Goal: Find contact information: Find contact information

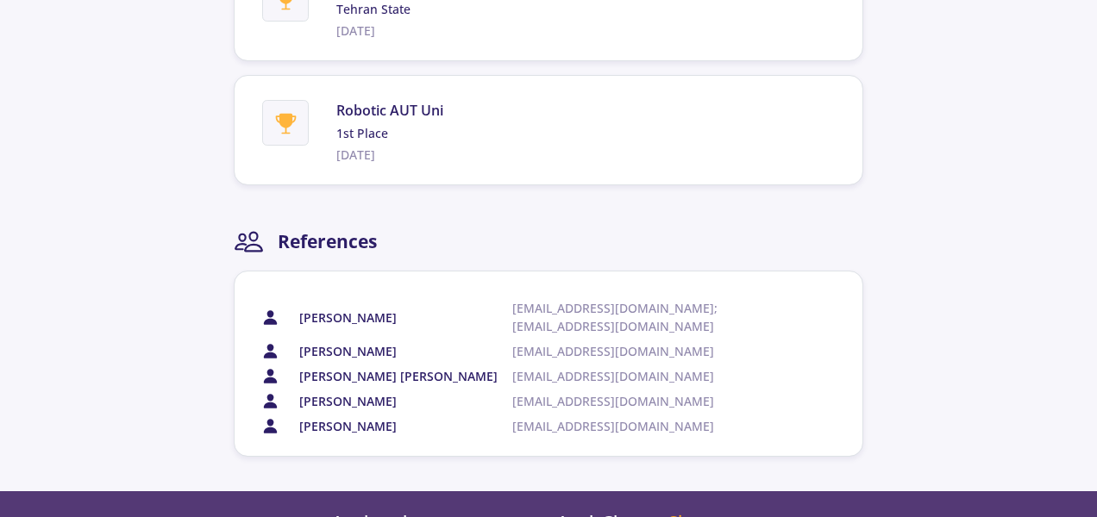
scroll to position [5805, 0]
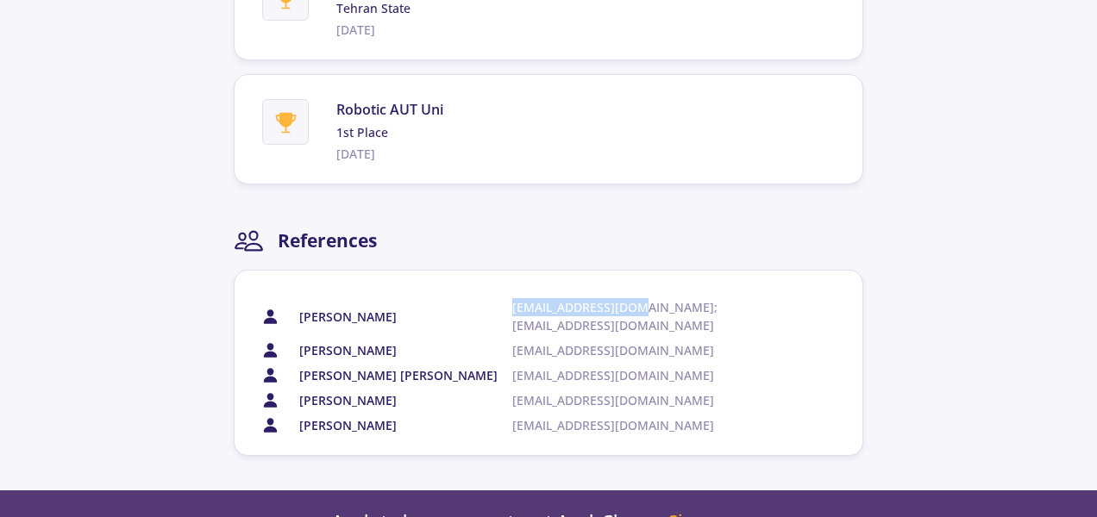
drag, startPoint x: 635, startPoint y: 350, endPoint x: 463, endPoint y: 344, distance: 171.7
click at [463, 335] on div "[PERSON_NAME] [PERSON_NAME][EMAIL_ADDRESS][DOMAIN_NAME]; [EMAIL_ADDRESS][DOMAIN…" at bounding box center [543, 316] width 531 height 36
click at [663, 363] on section "[PERSON_NAME] [PERSON_NAME][EMAIL_ADDRESS][DOMAIN_NAME]; [EMAIL_ADDRESS][DOMAIN…" at bounding box center [551, 366] width 579 height 136
drag, startPoint x: 634, startPoint y: 350, endPoint x: 488, endPoint y: 355, distance: 145.8
click at [488, 335] on div "[PERSON_NAME] [PERSON_NAME][EMAIL_ADDRESS][DOMAIN_NAME]; [EMAIL_ADDRESS][DOMAIN…" at bounding box center [543, 316] width 531 height 36
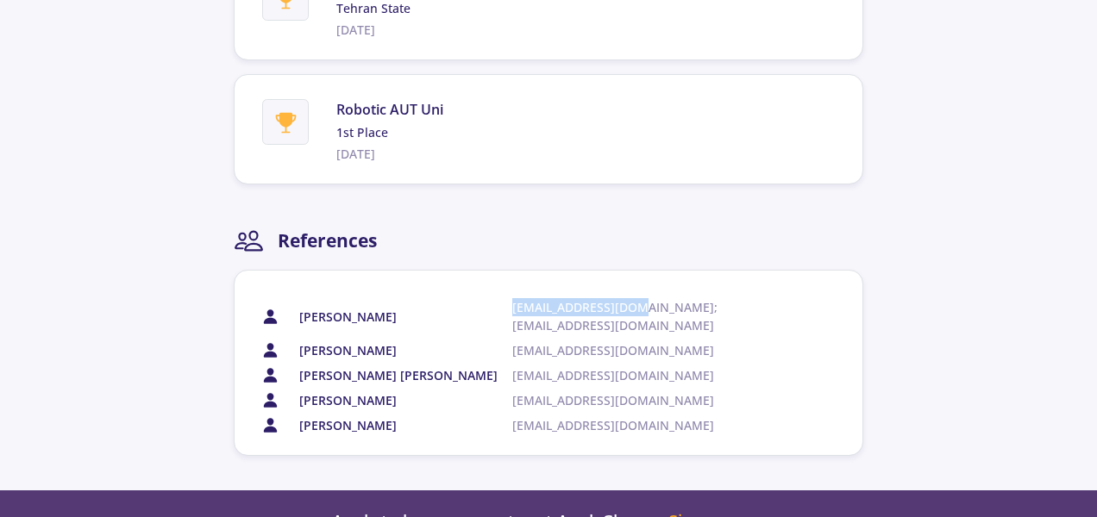
copy div "[EMAIL_ADDRESS][DOMAIN_NAME]"
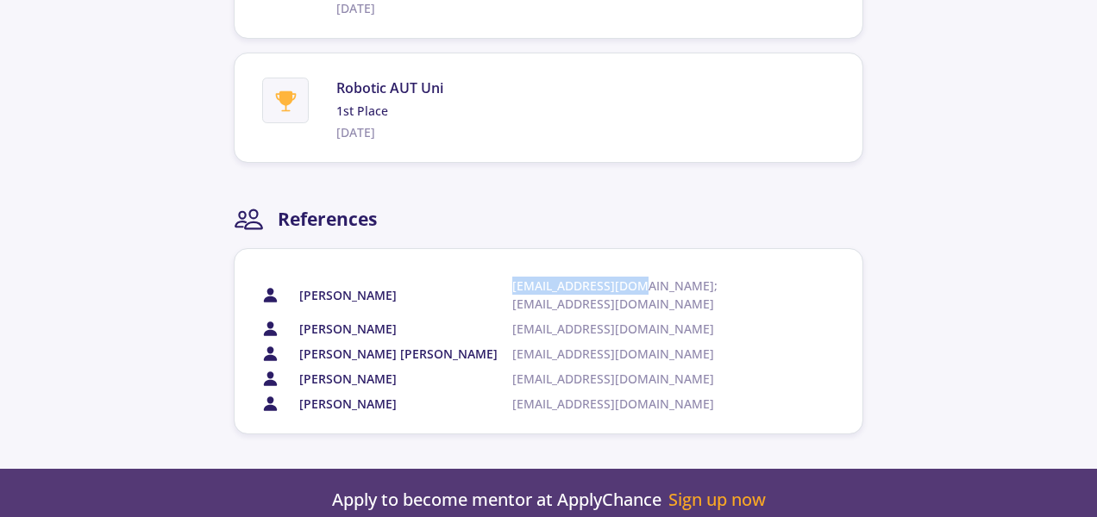
scroll to position [5830, 0]
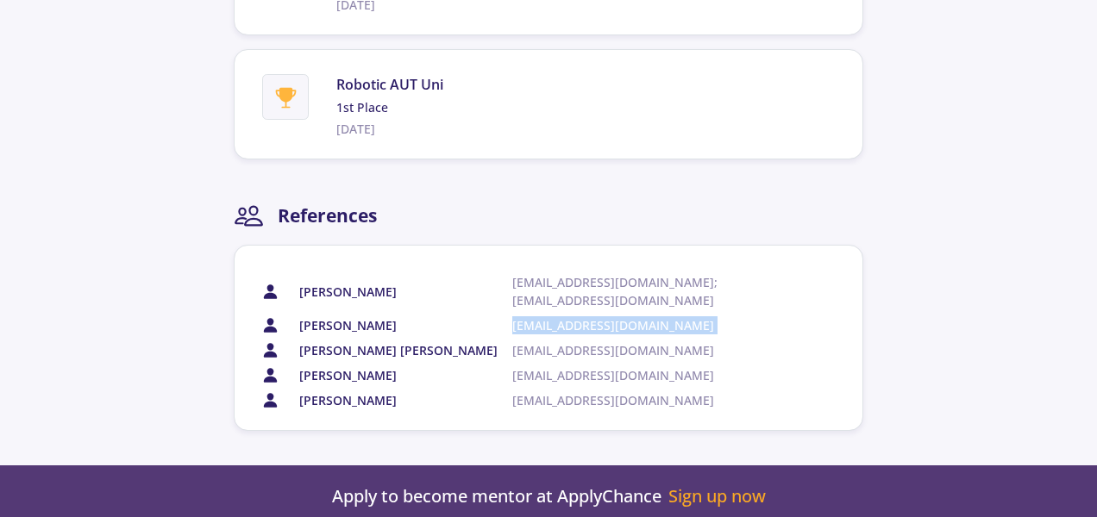
drag, startPoint x: 685, startPoint y: 338, endPoint x: 505, endPoint y: 363, distance: 181.1
click at [505, 363] on section "[PERSON_NAME] [PERSON_NAME][EMAIL_ADDRESS][DOMAIN_NAME]; [EMAIL_ADDRESS][DOMAIN…" at bounding box center [551, 341] width 579 height 136
click at [763, 360] on span "[EMAIL_ADDRESS][DOMAIN_NAME]" at bounding box center [639, 350] width 255 height 18
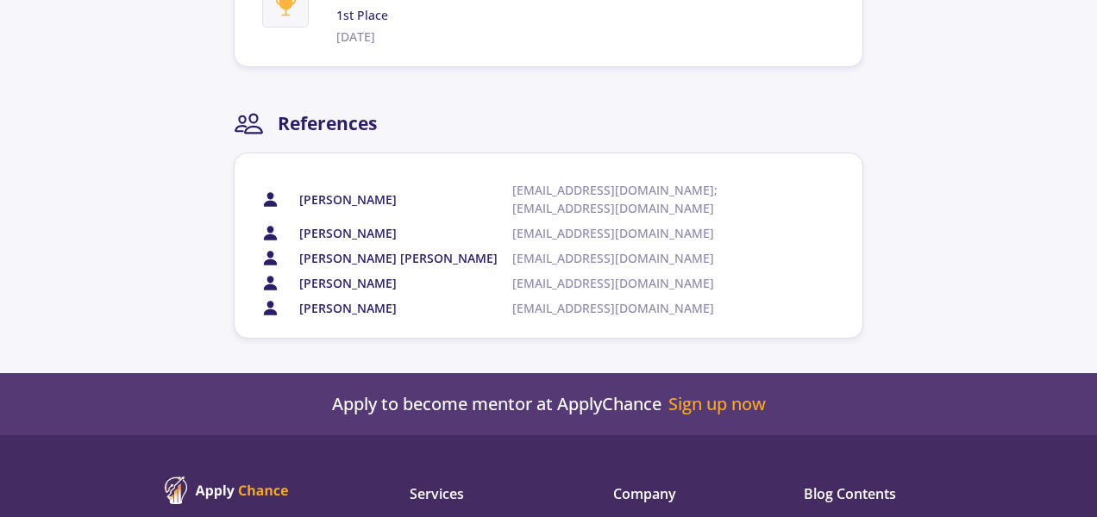
scroll to position [5994, 0]
